Goal: Check status: Check status

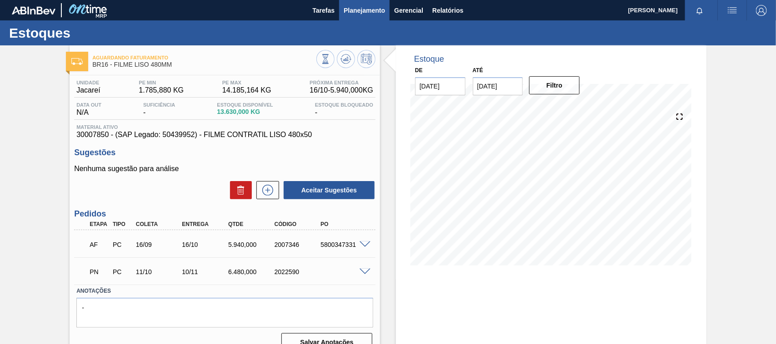
click at [345, 9] on span "Planejamento" at bounding box center [363, 10] width 41 height 11
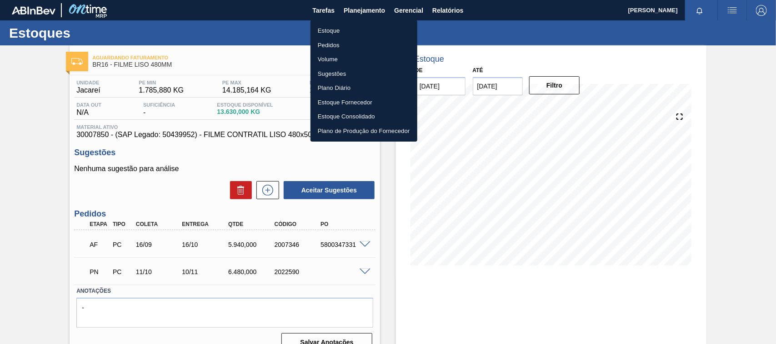
click at [330, 28] on li "Estoque" at bounding box center [363, 31] width 107 height 15
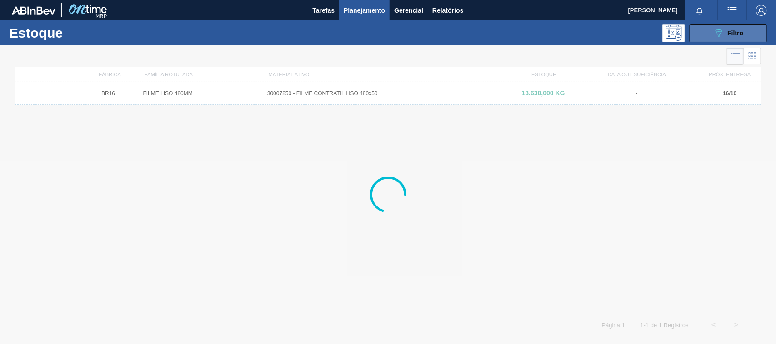
click at [723, 39] on button "089F7B8B-B2A5-4AFE-B5C0-19BA573D28AC Filtro" at bounding box center [727, 33] width 77 height 18
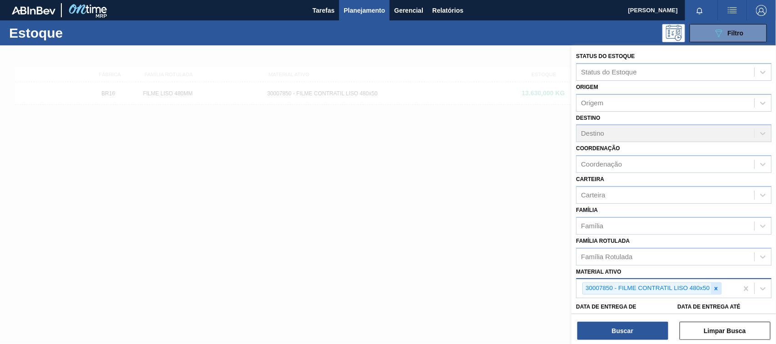
click at [716, 289] on icon at bounding box center [715, 289] width 6 height 6
paste ativo "30008416"
type ativo "30008416"
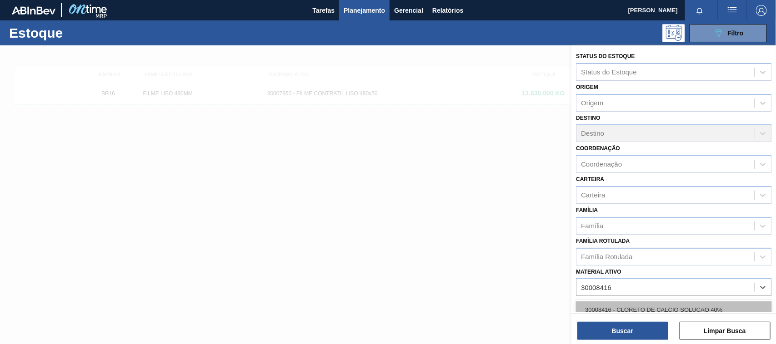
click at [652, 304] on div "30008416 - CLORETO DE CALCIO SOLUCAO 40%" at bounding box center [673, 310] width 195 height 17
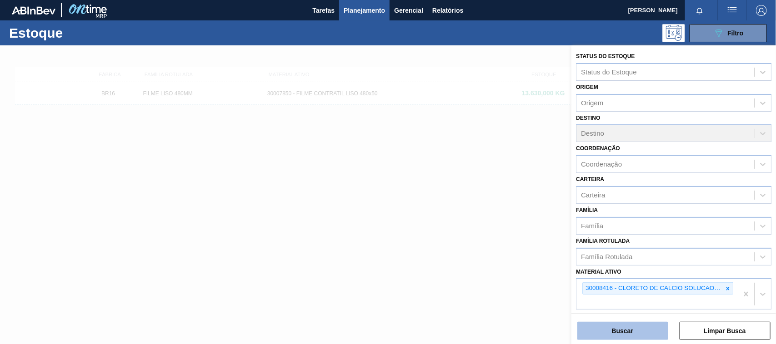
click at [634, 329] on button "Buscar" at bounding box center [622, 331] width 91 height 18
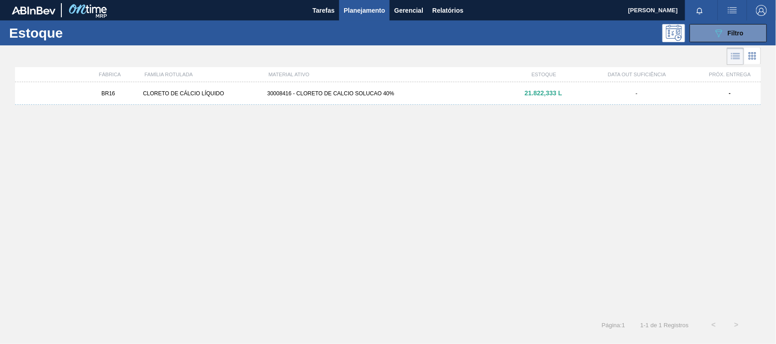
click at [338, 94] on div "30008416 - CLORETO DE CALCIO SOLUCAO 40%" at bounding box center [388, 93] width 249 height 6
